Goal: Ask a question: Seek information or help from site administrators or community

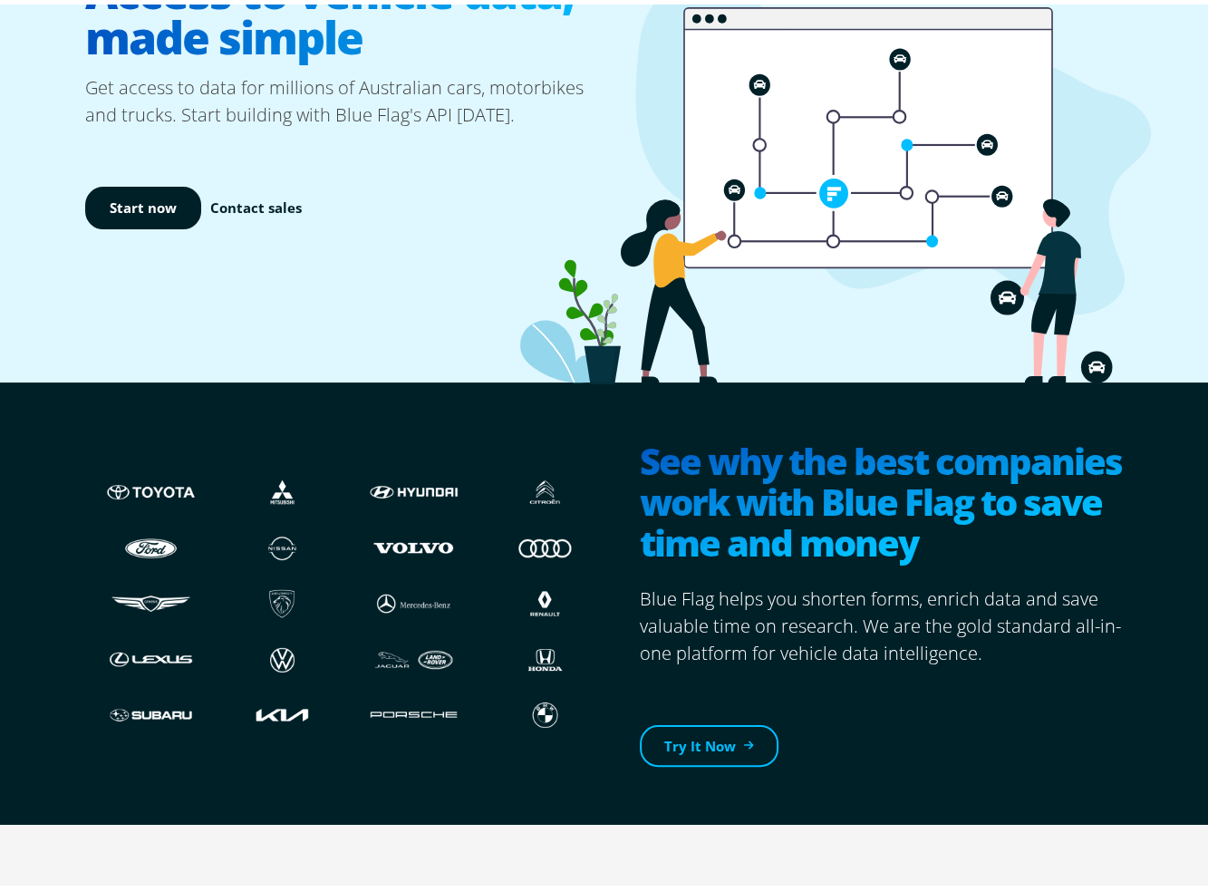
scroll to position [544, 0]
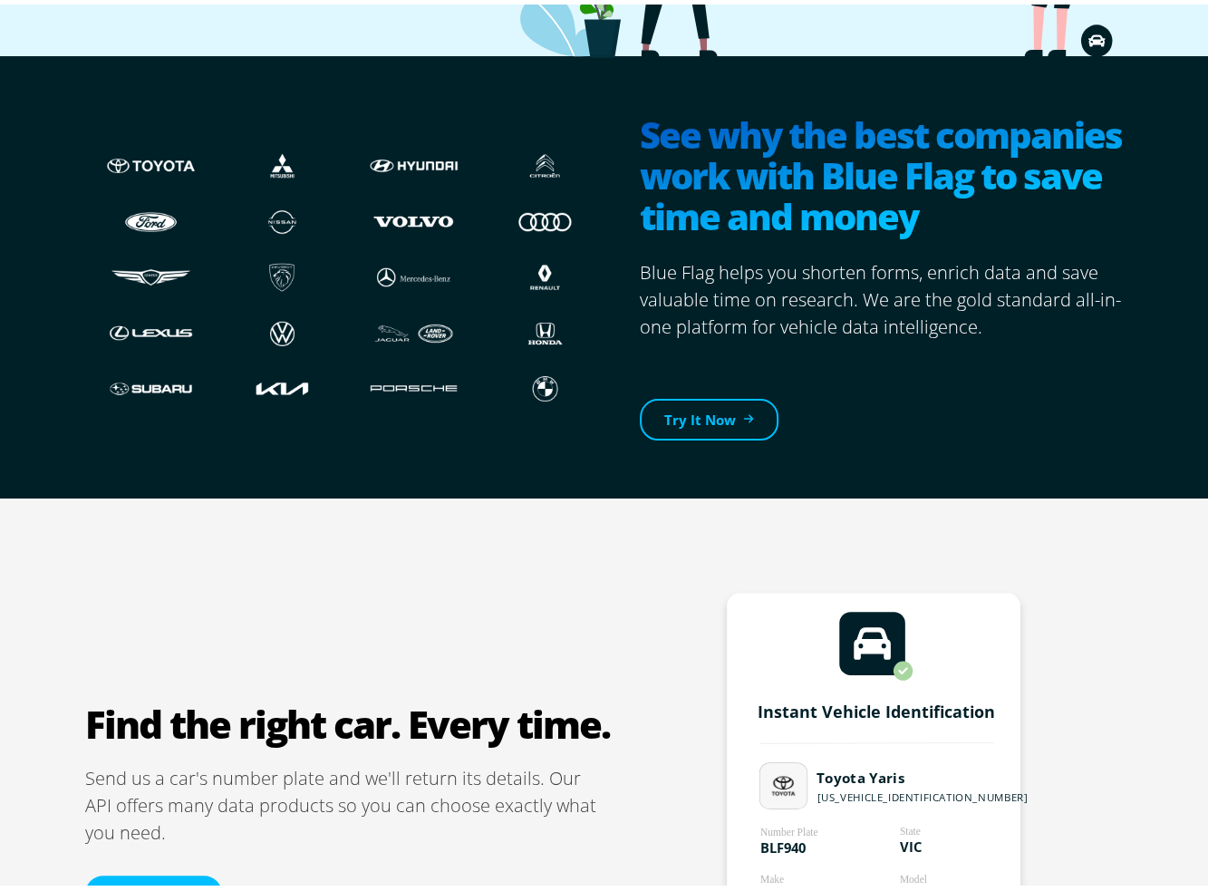
click at [159, 155] on img at bounding box center [150, 161] width 95 height 34
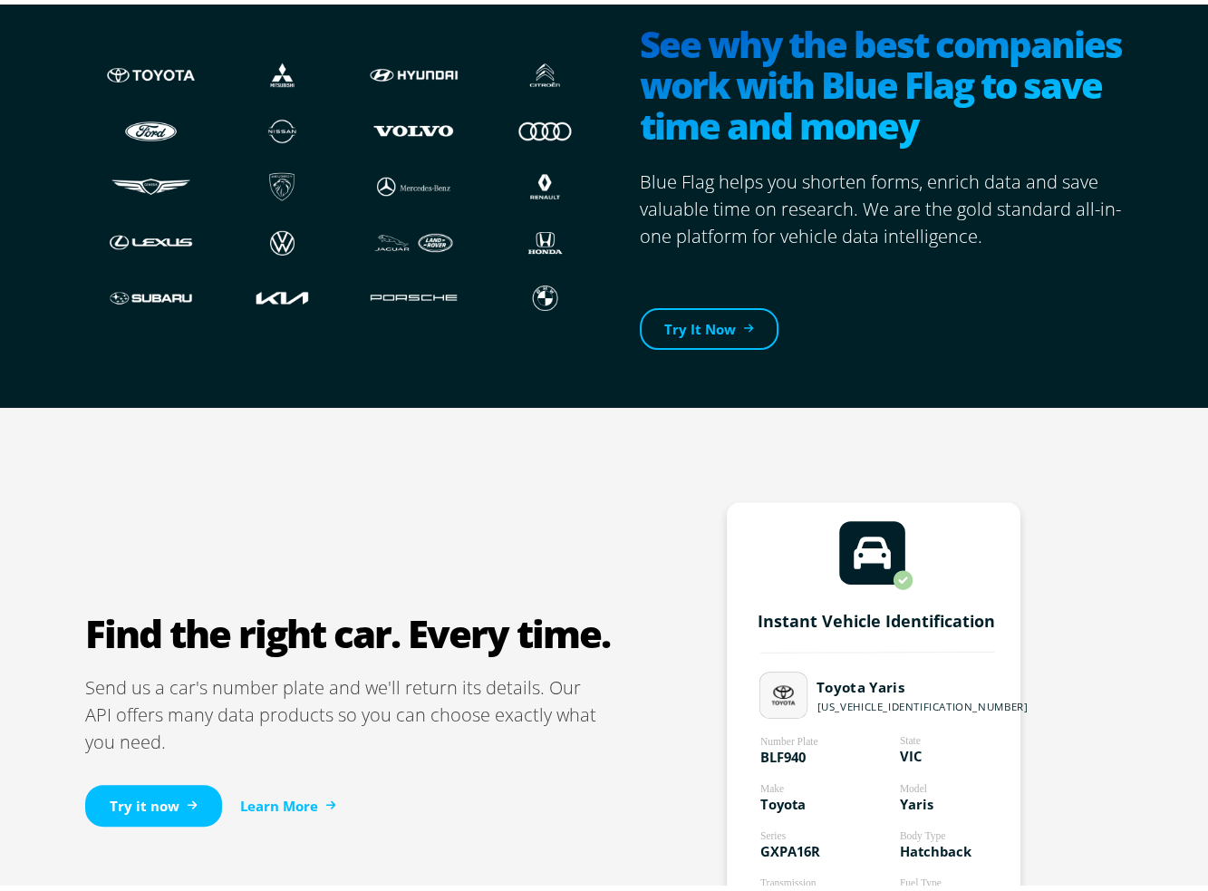
scroll to position [725, 0]
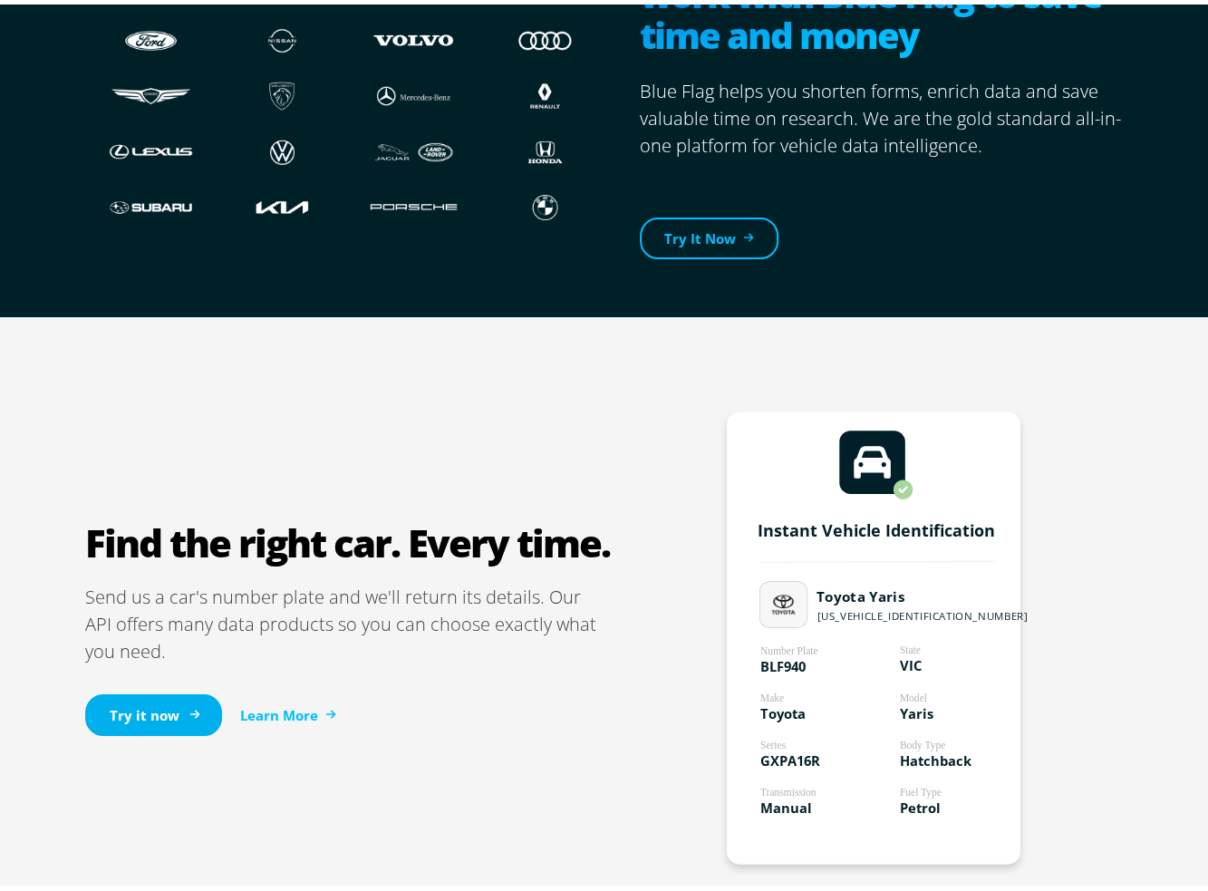
click at [123, 711] on link "Try it now" at bounding box center [153, 711] width 137 height 43
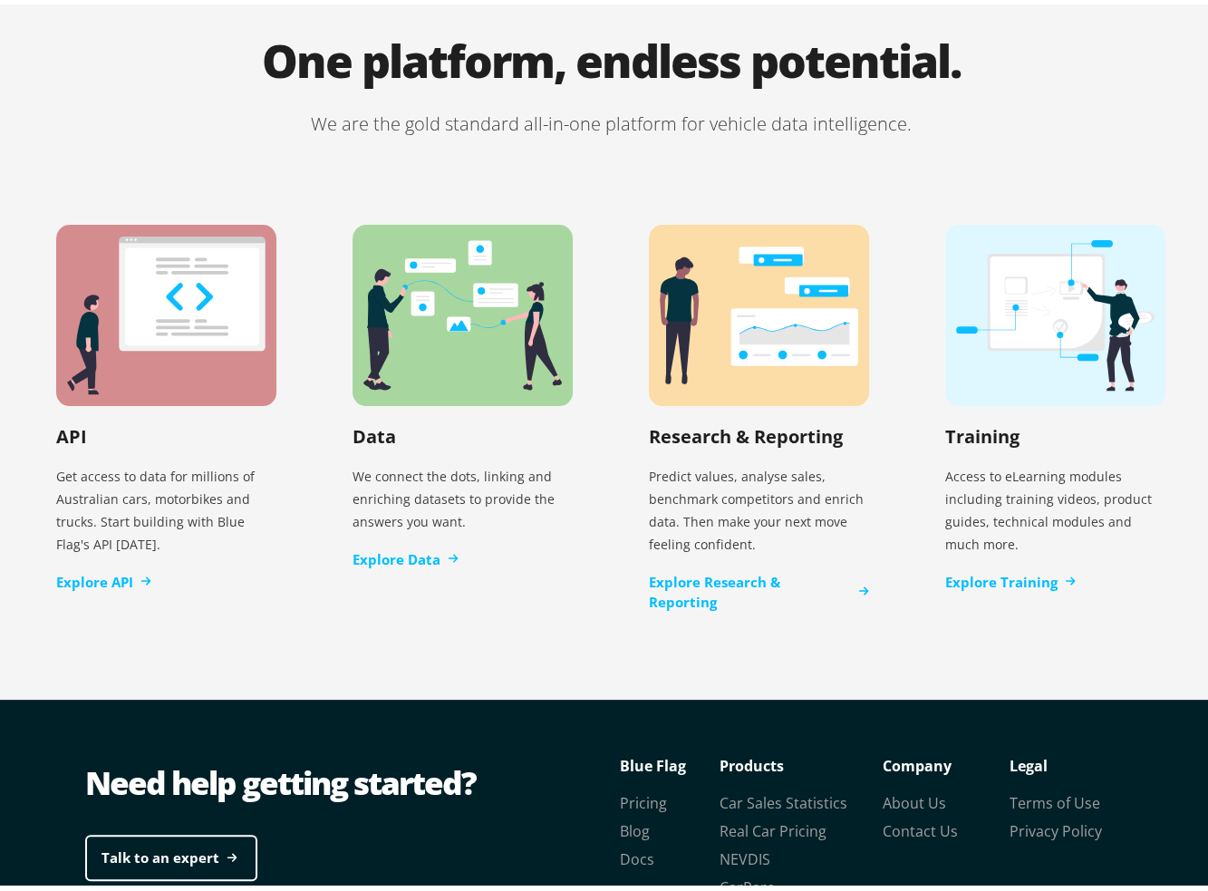
scroll to position [3679, 0]
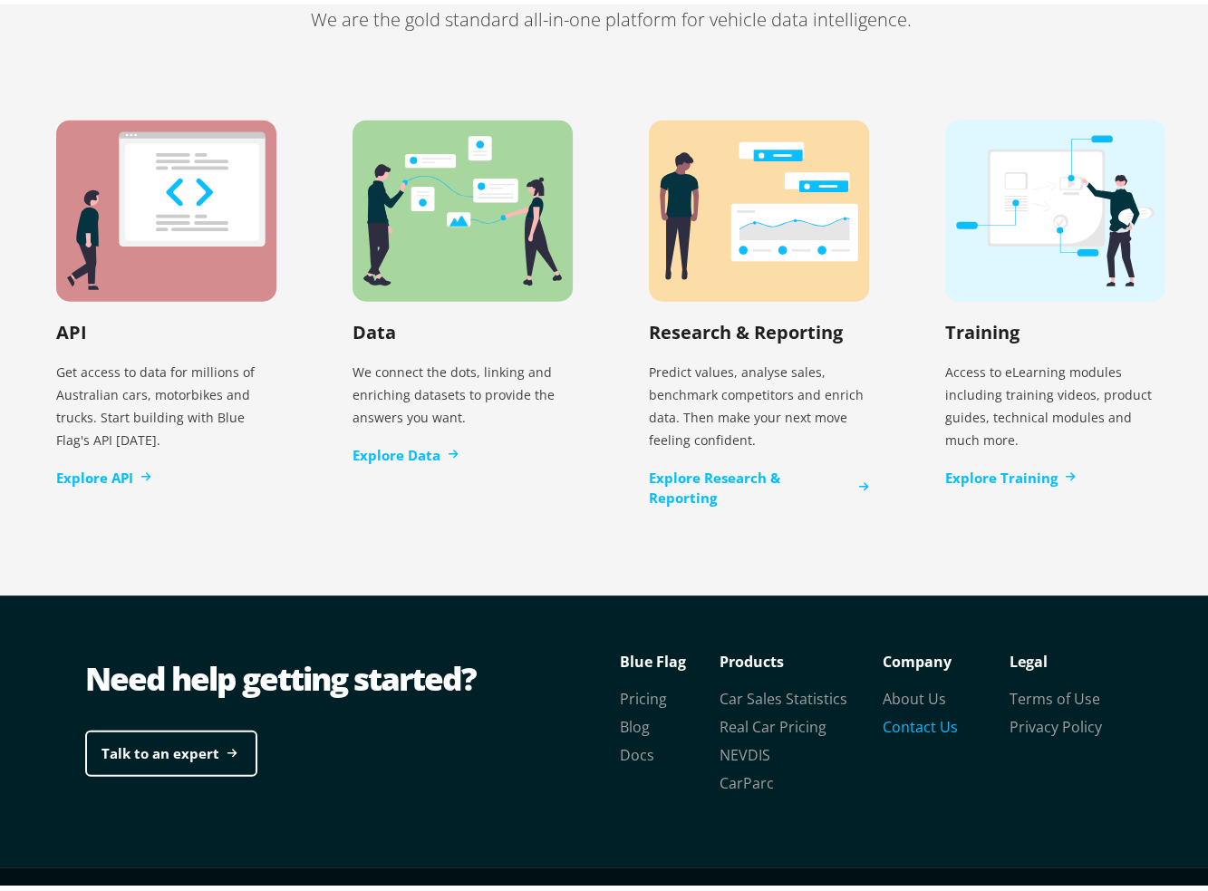
click at [900, 712] on link "Contact Us" at bounding box center [920, 722] width 75 height 20
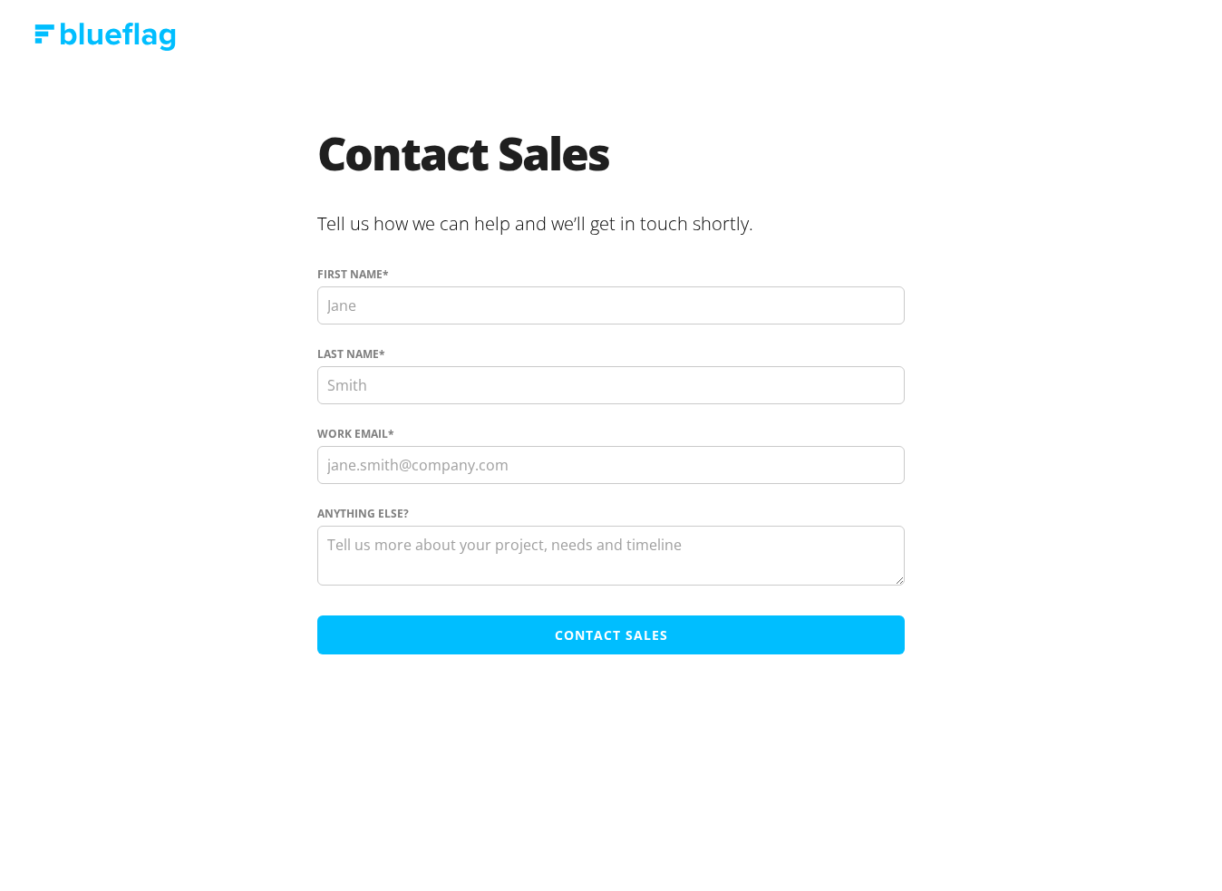
click at [402, 311] on input "First name *" at bounding box center [610, 305] width 587 height 38
type input "[PERSON_NAME]"
click at [528, 461] on input "Work Email *" at bounding box center [610, 465] width 587 height 38
type input "[EMAIL_ADDRESS][DOMAIN_NAME]"
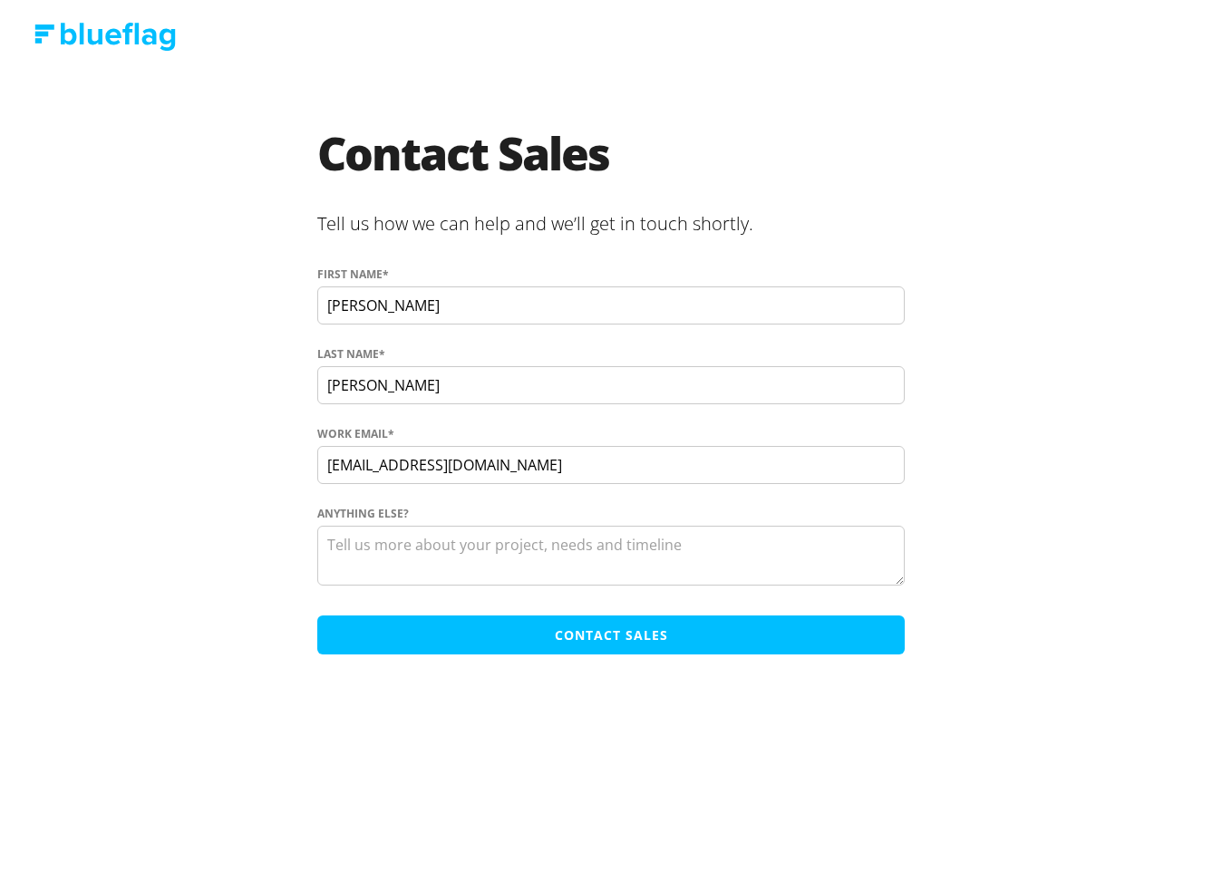
click at [504, 561] on textarea "Anything else?" at bounding box center [610, 556] width 587 height 60
type textarea "who are you and why have i been billed"
click at [562, 625] on input "Contact Sales" at bounding box center [610, 634] width 587 height 39
